Goal: Information Seeking & Learning: Learn about a topic

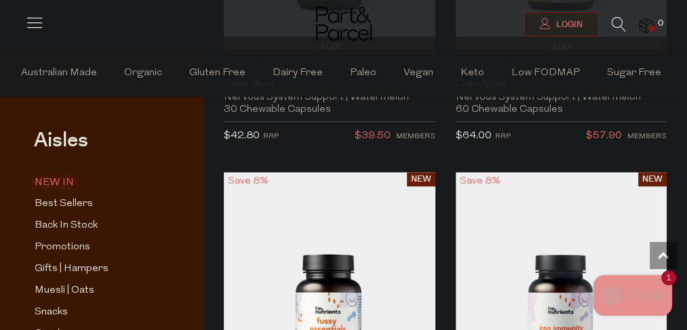
scroll to position [3870, 0]
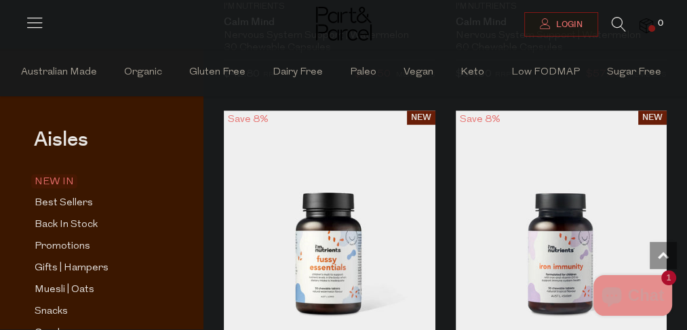
click at [623, 22] on icon at bounding box center [619, 24] width 14 height 15
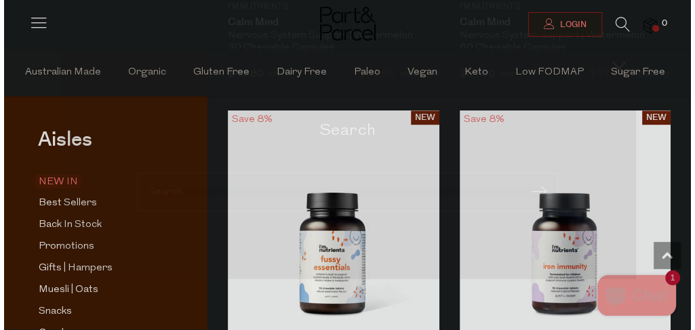
scroll to position [3908, 0]
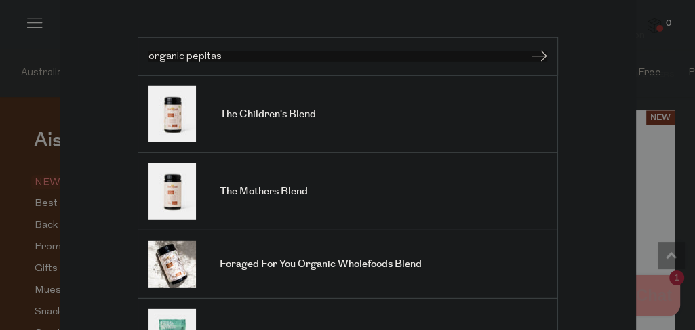
type input "organic pepitas"
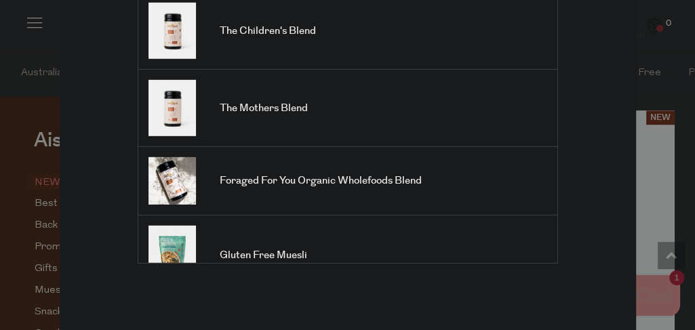
scroll to position [84, 0]
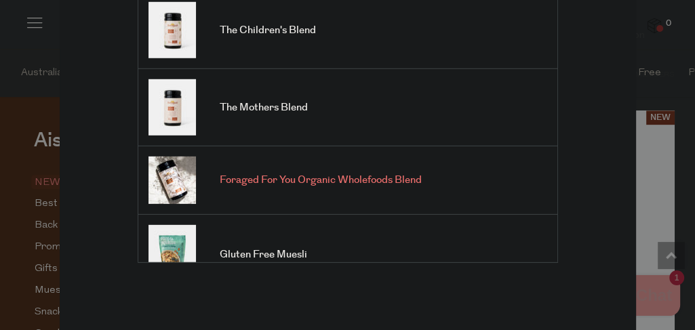
click at [377, 177] on span "Foraged For You Organic Wholefoods Blend" at bounding box center [321, 181] width 202 height 14
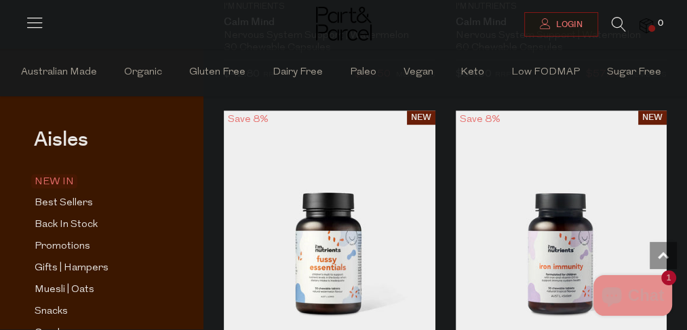
click at [617, 21] on icon at bounding box center [619, 24] width 14 height 15
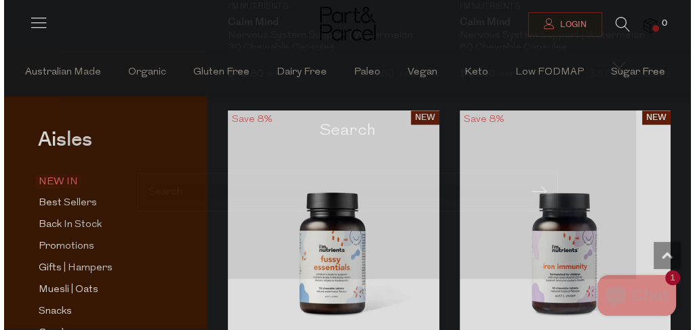
scroll to position [3908, 0]
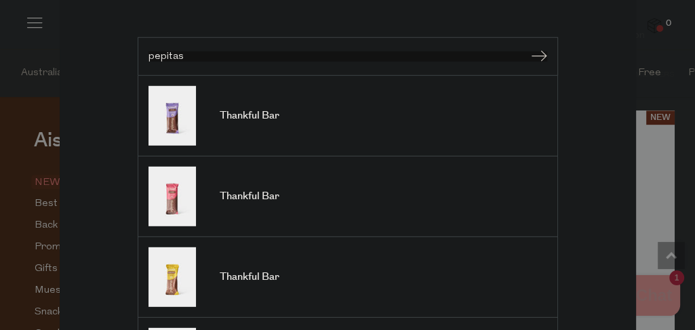
type input "pepitas"
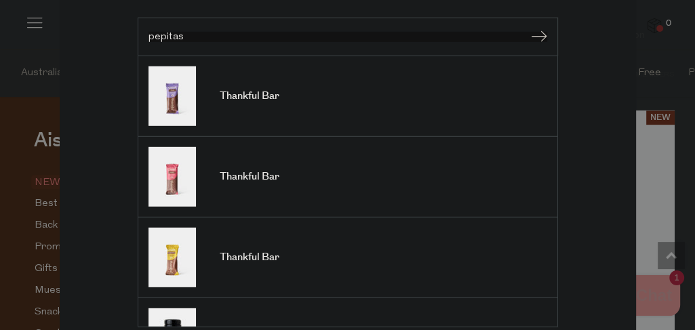
scroll to position [0, 0]
